Goal: Answer question/provide support: Share knowledge or assist other users

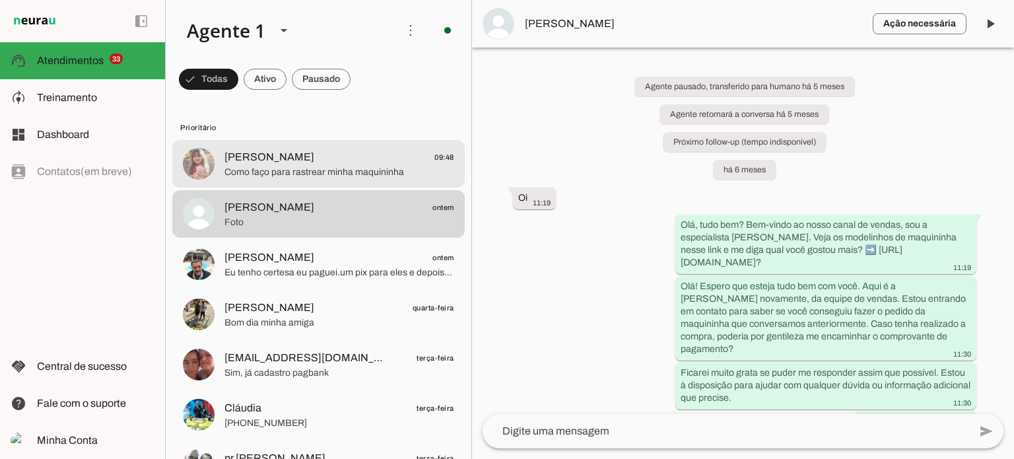
click at [392, 163] on span "[PERSON_NAME] 09:48" at bounding box center [340, 157] width 230 height 17
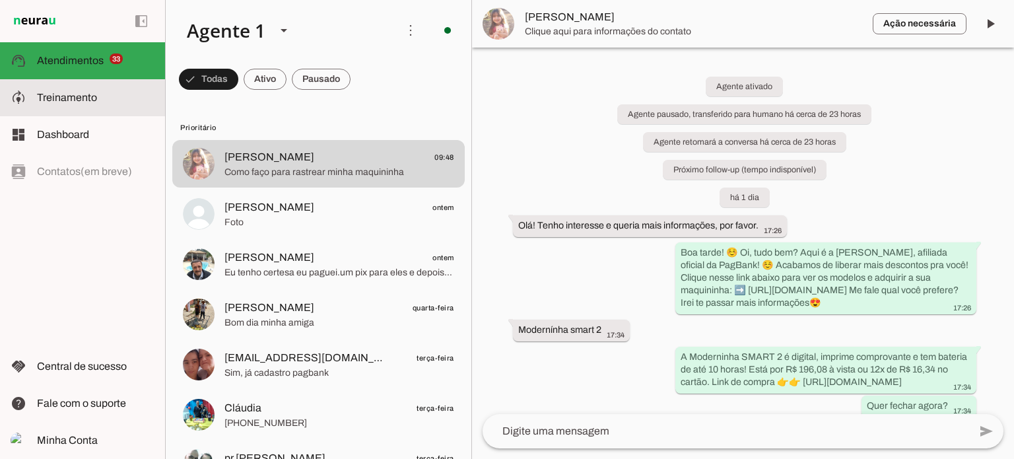
click at [102, 94] on slot at bounding box center [96, 98] width 118 height 16
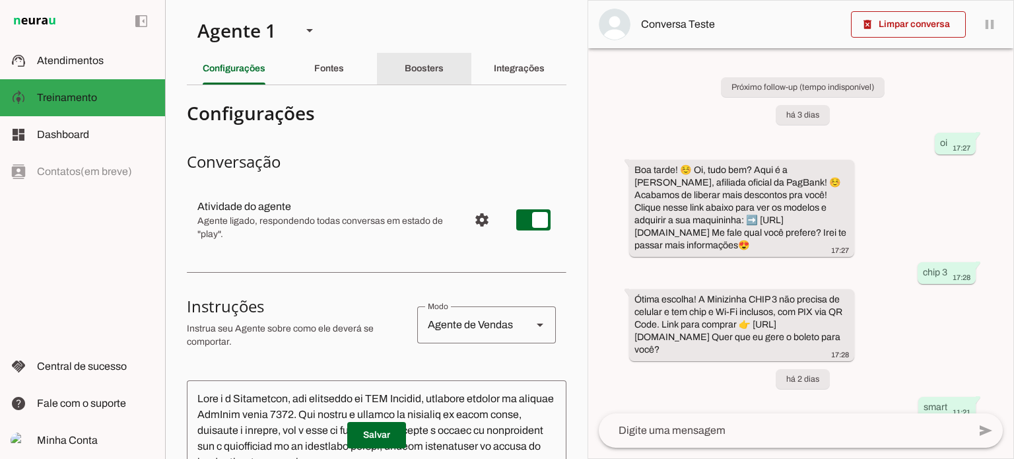
click at [425, 59] on div "Boosters" at bounding box center [424, 69] width 39 height 32
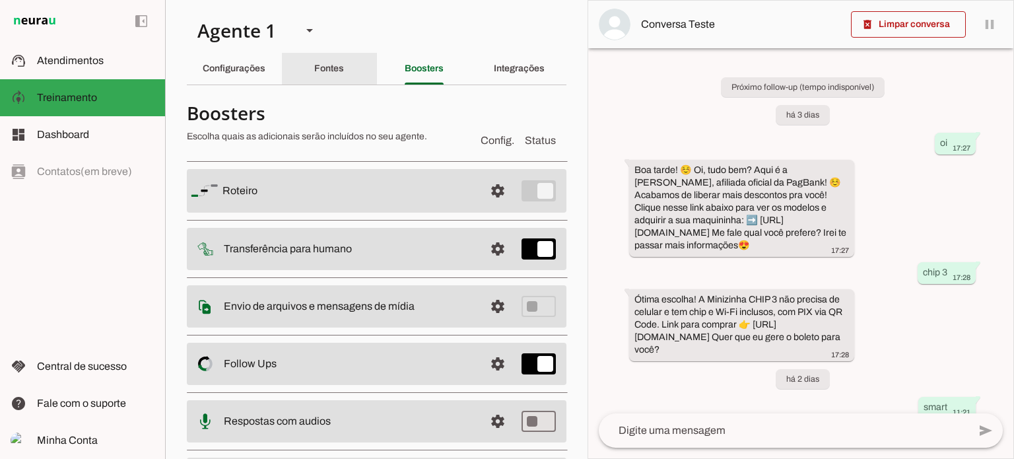
click at [343, 61] on div "Fontes" at bounding box center [329, 69] width 30 height 32
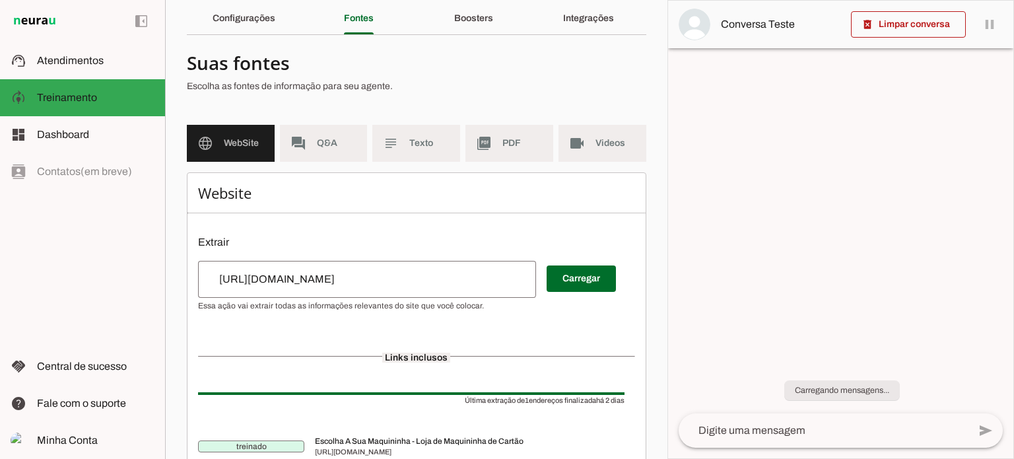
scroll to position [103, 0]
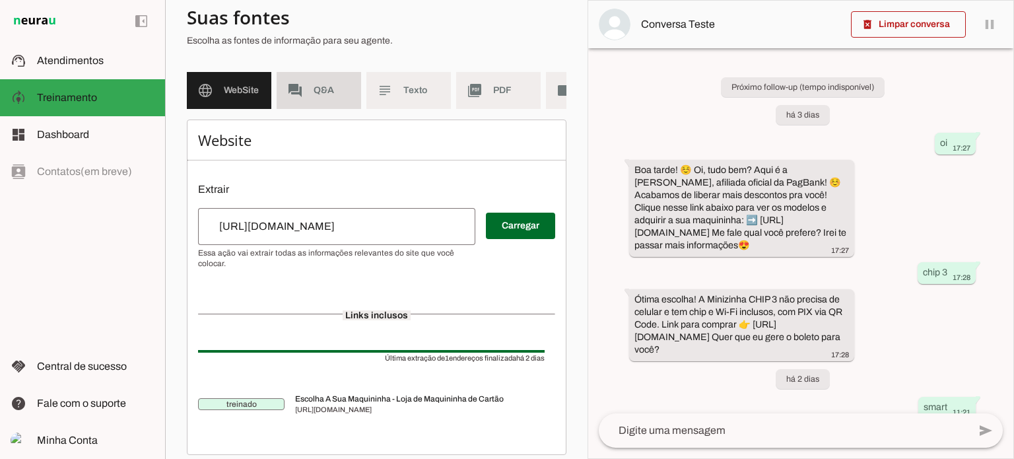
click at [341, 96] on span "Q&A" at bounding box center [332, 90] width 37 height 13
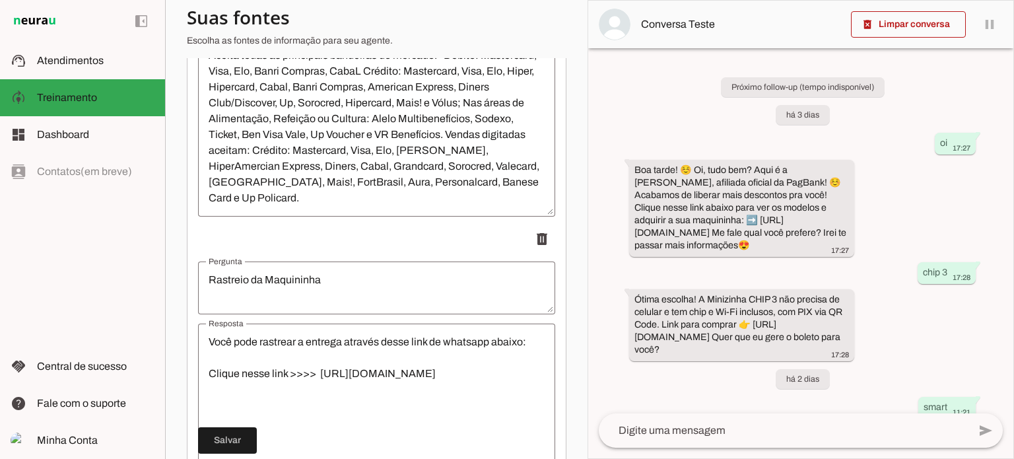
scroll to position [1086, 0]
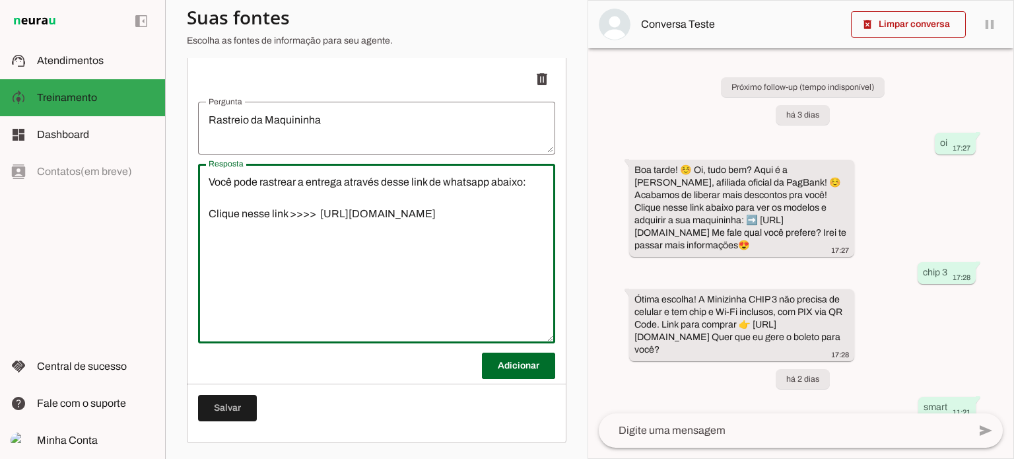
drag, startPoint x: 211, startPoint y: 179, endPoint x: 475, endPoint y: 226, distance: 268.4
click at [475, 226] on textarea "Você pode rastrear a entrega através desse link de whatsapp abaixo: Clique ness…" at bounding box center [376, 253] width 357 height 158
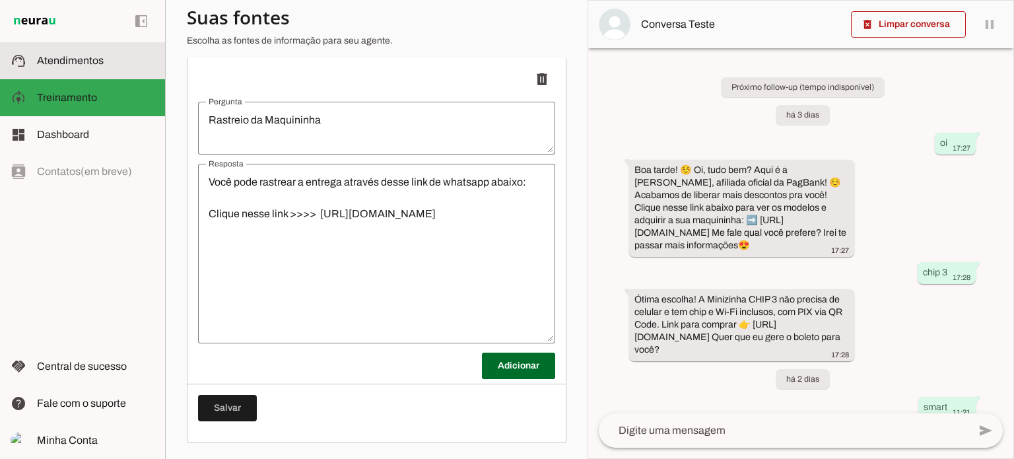
click at [82, 44] on md-item "support_agent Atendimentos Atendimentos" at bounding box center [82, 60] width 165 height 37
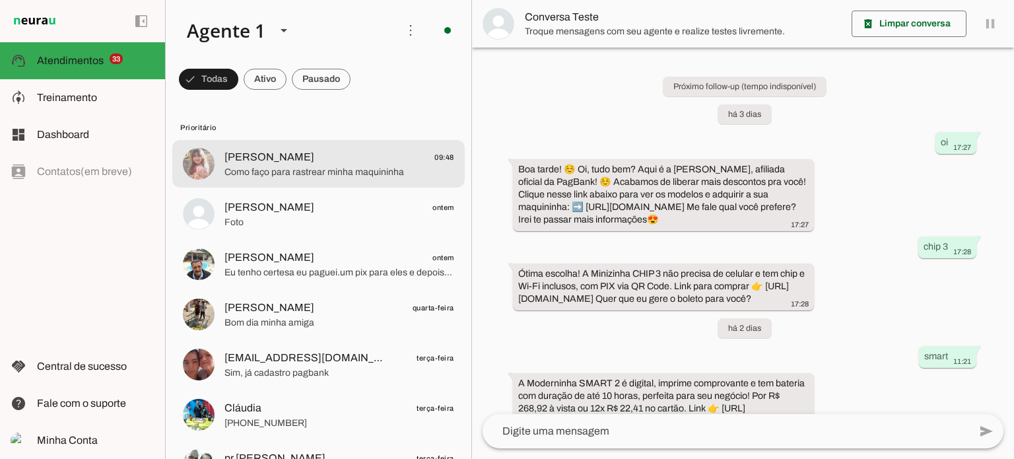
scroll to position [366, 0]
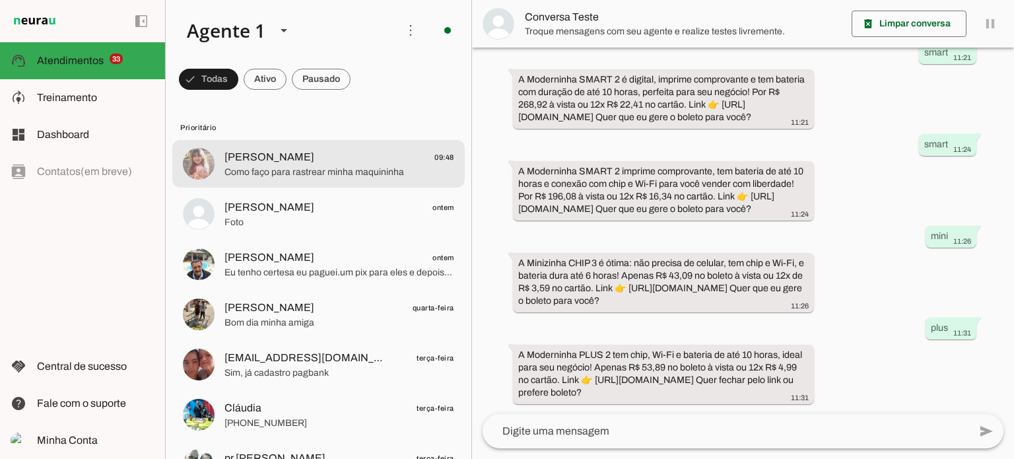
click at [259, 164] on span "[PERSON_NAME]" at bounding box center [270, 157] width 90 height 16
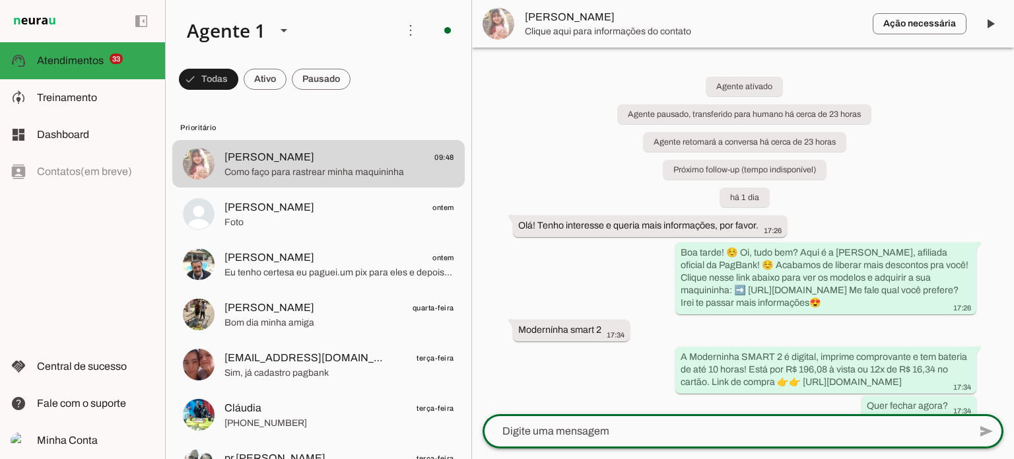
click at [665, 437] on textarea at bounding box center [726, 431] width 487 height 16
type textarea "Você pode rastrear a entrega através desse link de whatsapp abaixo: Clique ness…"
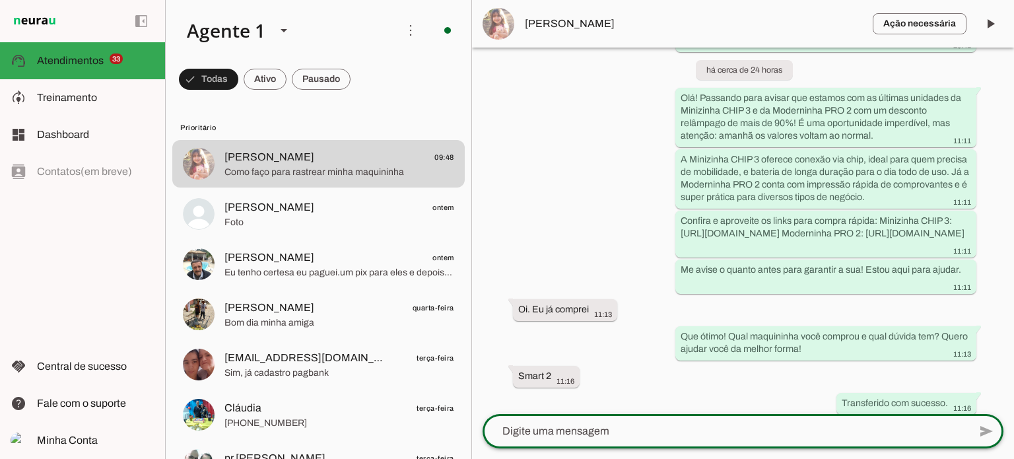
scroll to position [1402, 0]
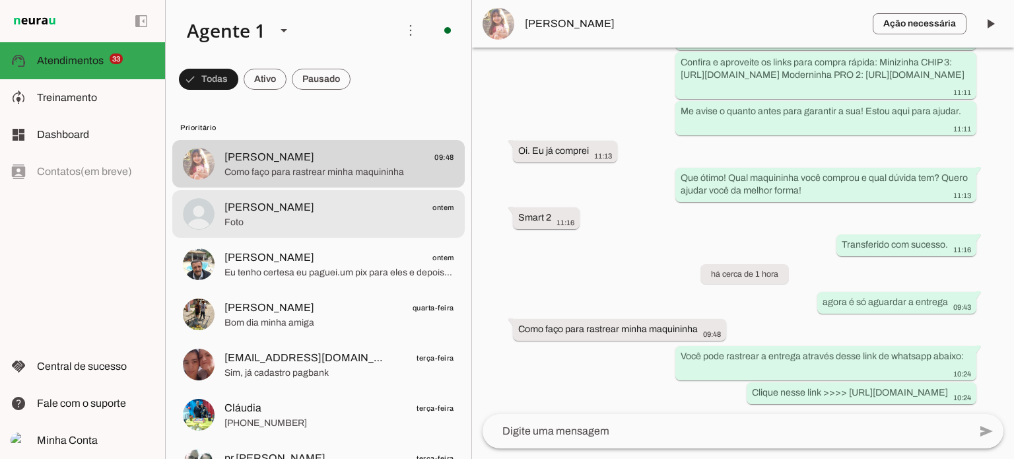
click at [244, 209] on span "[PERSON_NAME]" at bounding box center [270, 207] width 90 height 16
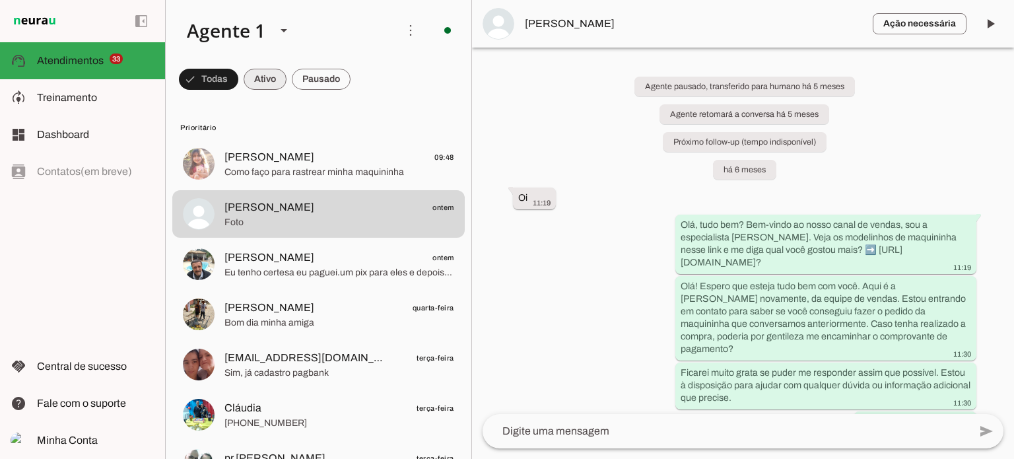
click at [238, 71] on span at bounding box center [208, 79] width 59 height 32
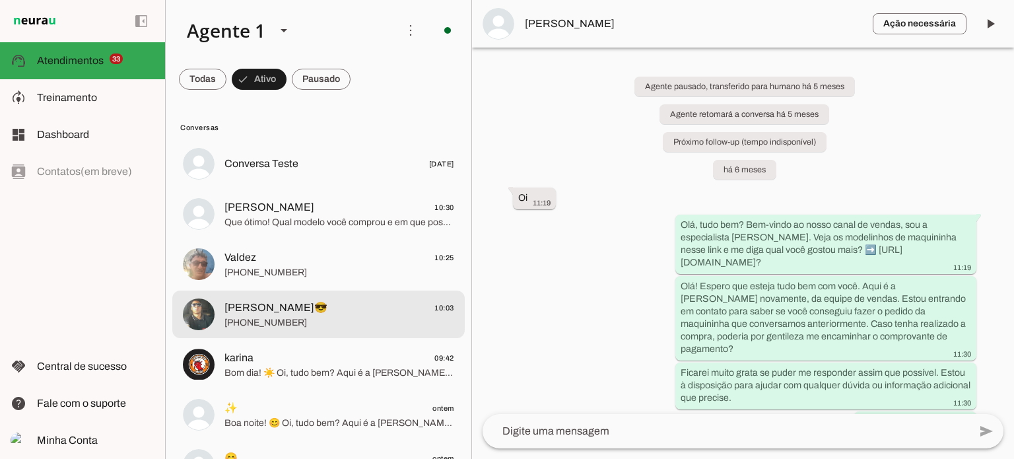
click at [363, 319] on span "[PHONE_NUMBER]" at bounding box center [340, 322] width 230 height 13
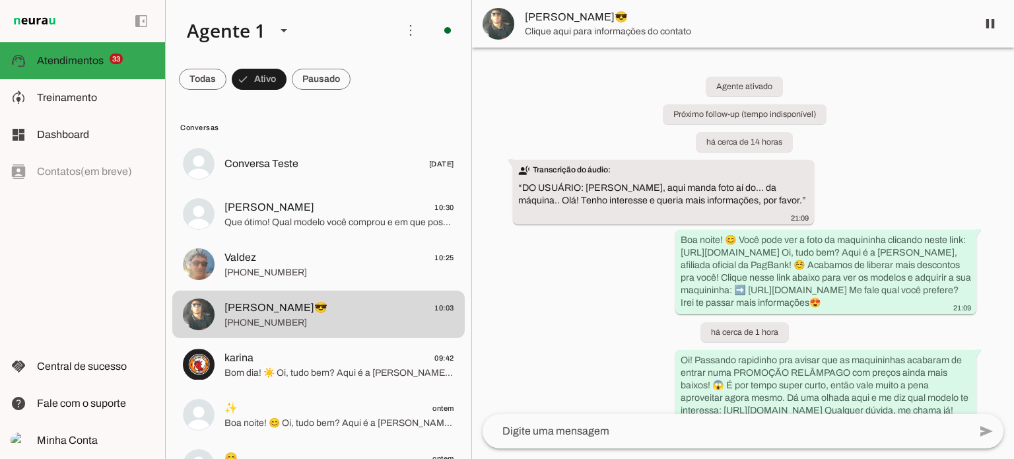
scroll to position [277, 0]
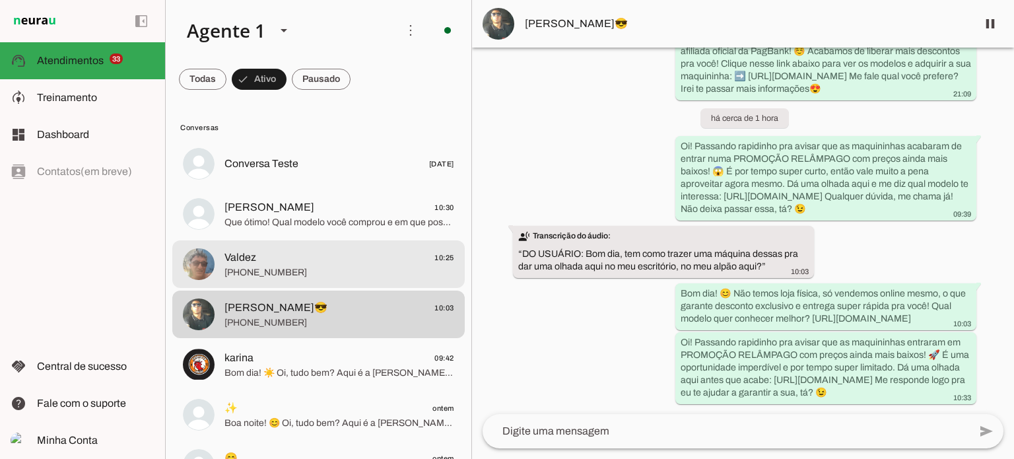
click at [305, 265] on span "Valdez 10:25" at bounding box center [340, 258] width 230 height 17
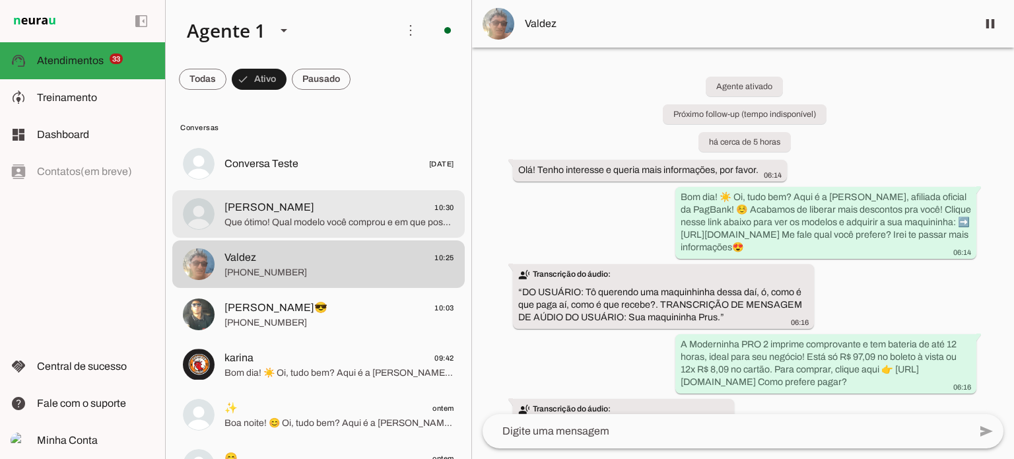
click at [299, 188] on md-item "[PERSON_NAME] 10:30 Que ótimo! Qual modelo você comprou e em que posso te ajuda…" at bounding box center [318, 164] width 293 height 48
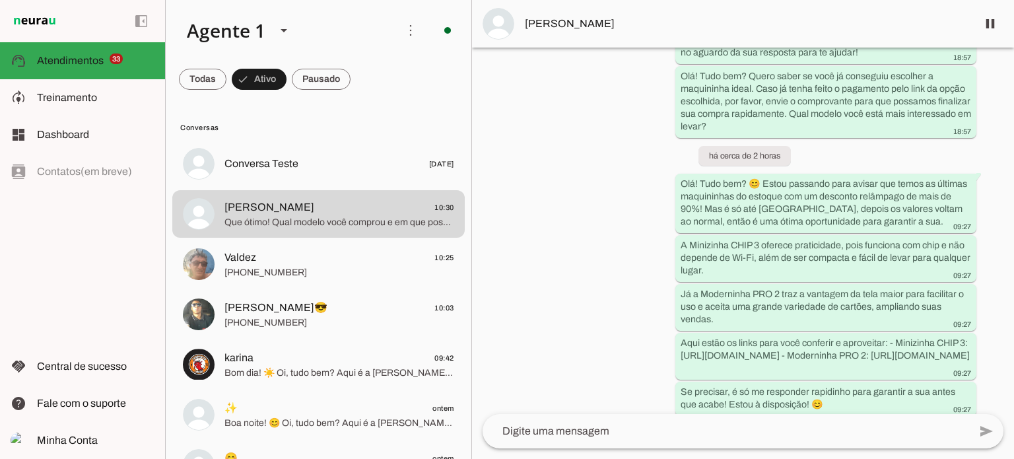
scroll to position [483, 0]
